Goal: Transaction & Acquisition: Purchase product/service

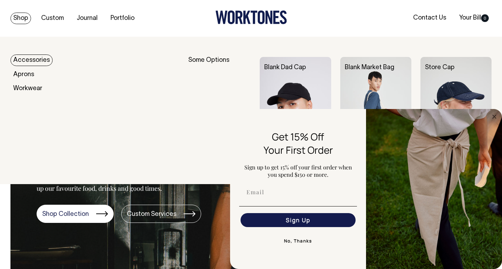
click at [29, 16] on link "Shop" at bounding box center [20, 19] width 21 height 12
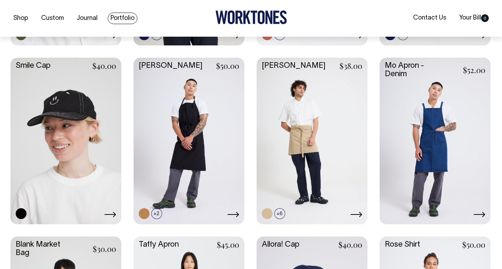
scroll to position [816, 0]
